Goal: Navigation & Orientation: Find specific page/section

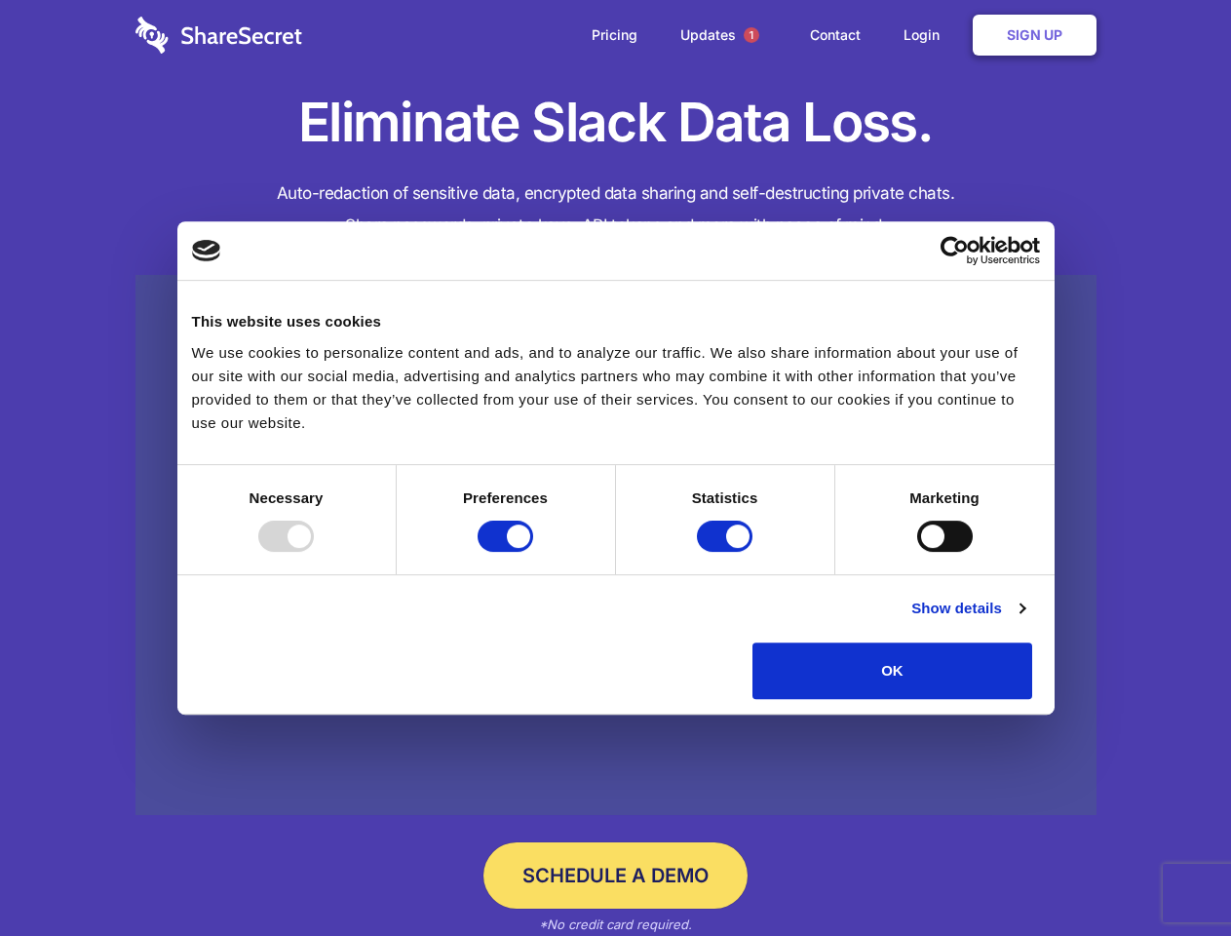
click at [314, 552] on div at bounding box center [286, 535] width 56 height 31
click at [533, 552] on input "Preferences" at bounding box center [506, 535] width 56 height 31
checkbox input "false"
click at [727, 552] on input "Statistics" at bounding box center [725, 535] width 56 height 31
checkbox input "false"
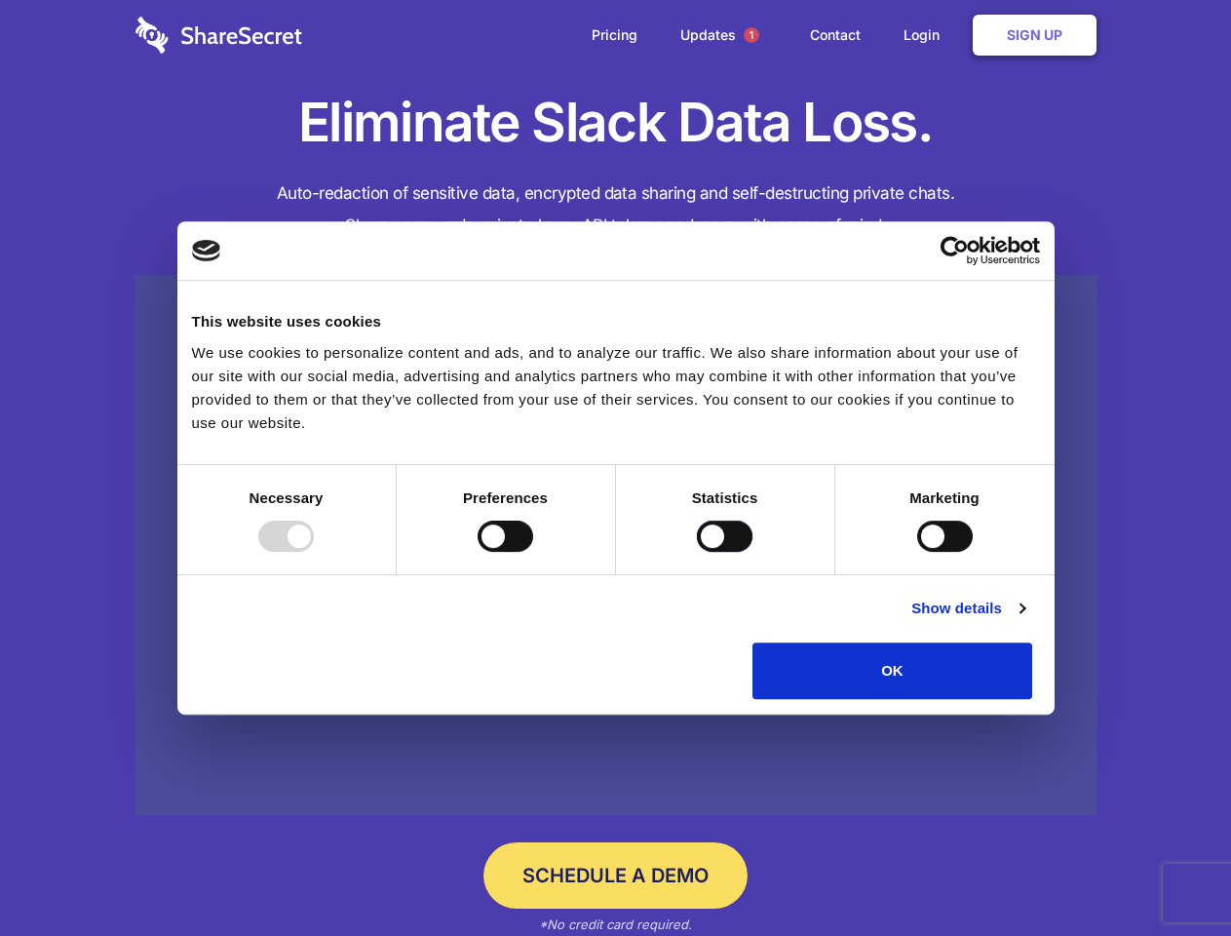
checkbox input "false"
click at [917, 552] on input "Marketing" at bounding box center [945, 535] width 56 height 31
checkbox input "true"
click at [1024, 620] on link "Show details" at bounding box center [967, 607] width 113 height 23
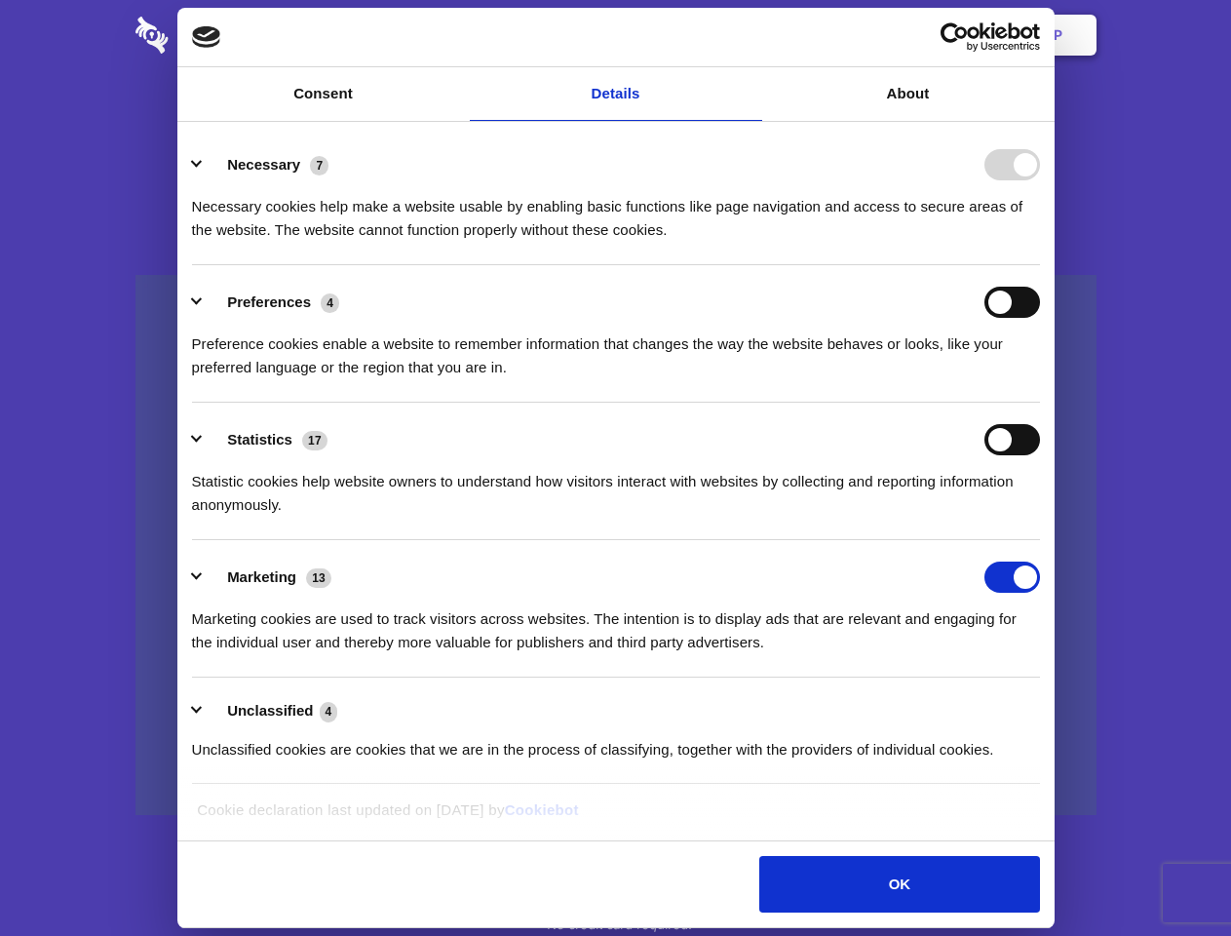
click at [1040, 265] on li "Necessary 7 Necessary cookies help make a website usable by enabling basic func…" at bounding box center [616, 196] width 848 height 137
click at [750, 35] on span "1" at bounding box center [752, 35] width 16 height 16
